Goal: Task Accomplishment & Management: Manage account settings

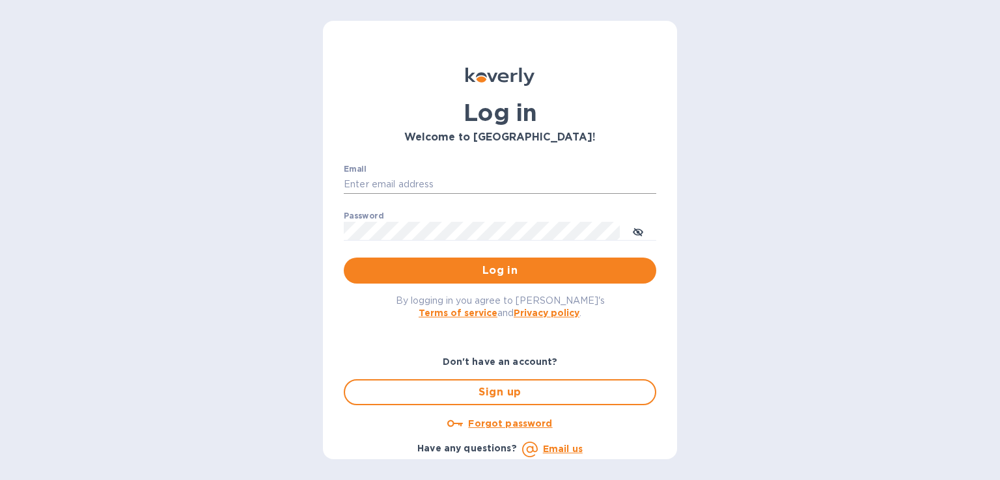
click at [437, 180] on input "Email" at bounding box center [500, 185] width 312 height 20
type input "ryan.jones@evotransinc.com"
click at [465, 275] on span "Log in" at bounding box center [500, 271] width 292 height 16
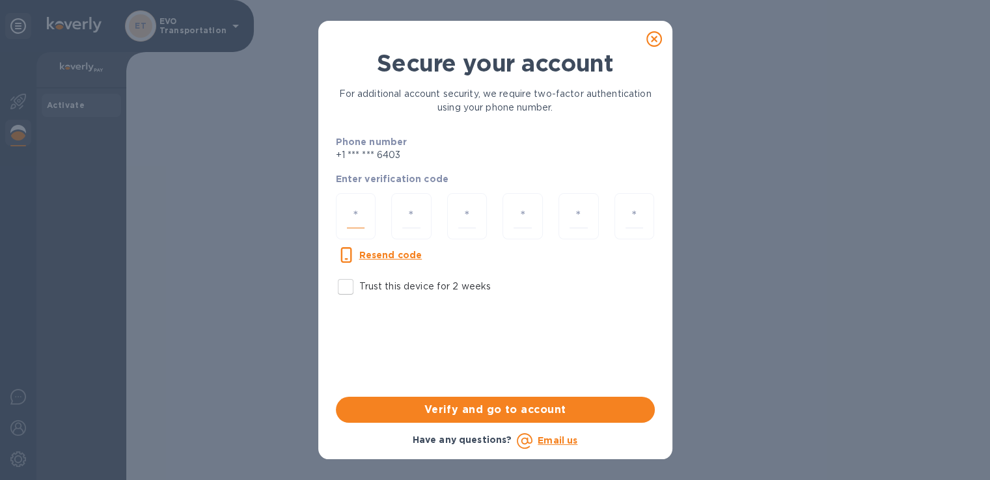
click at [352, 212] on input "number" at bounding box center [356, 216] width 18 height 24
type input "6"
type input "5"
type input "3"
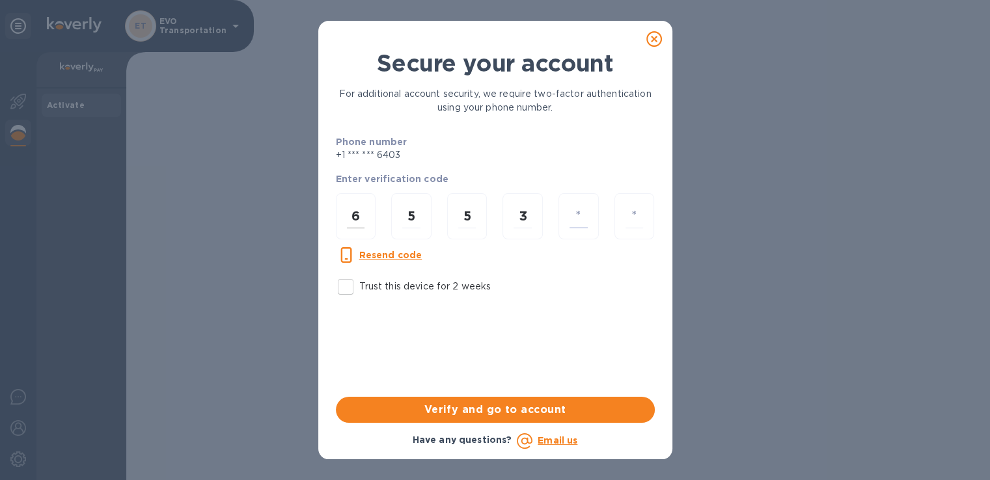
type input "6"
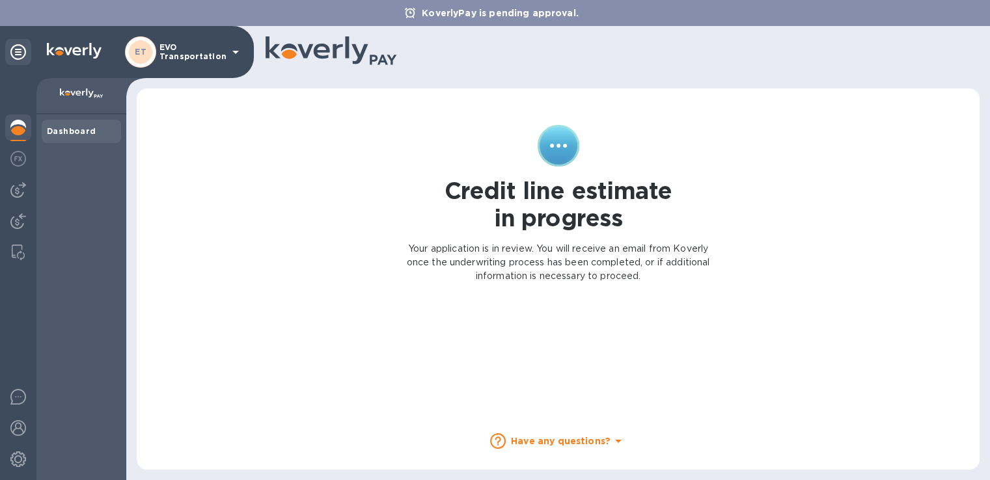
click at [234, 53] on icon at bounding box center [236, 52] width 16 height 16
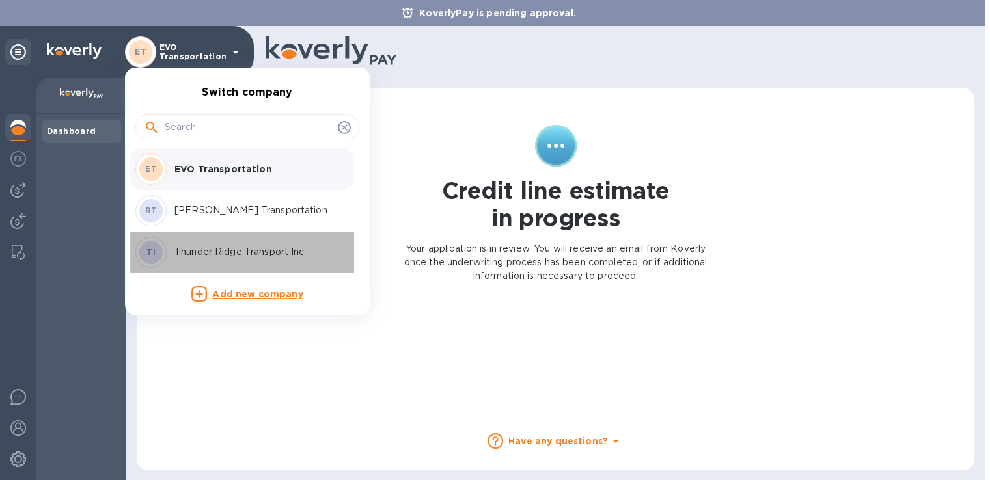
click at [212, 249] on p "Thunder Ridge Transport Inc" at bounding box center [256, 252] width 164 height 14
